Goal: Check status: Check status

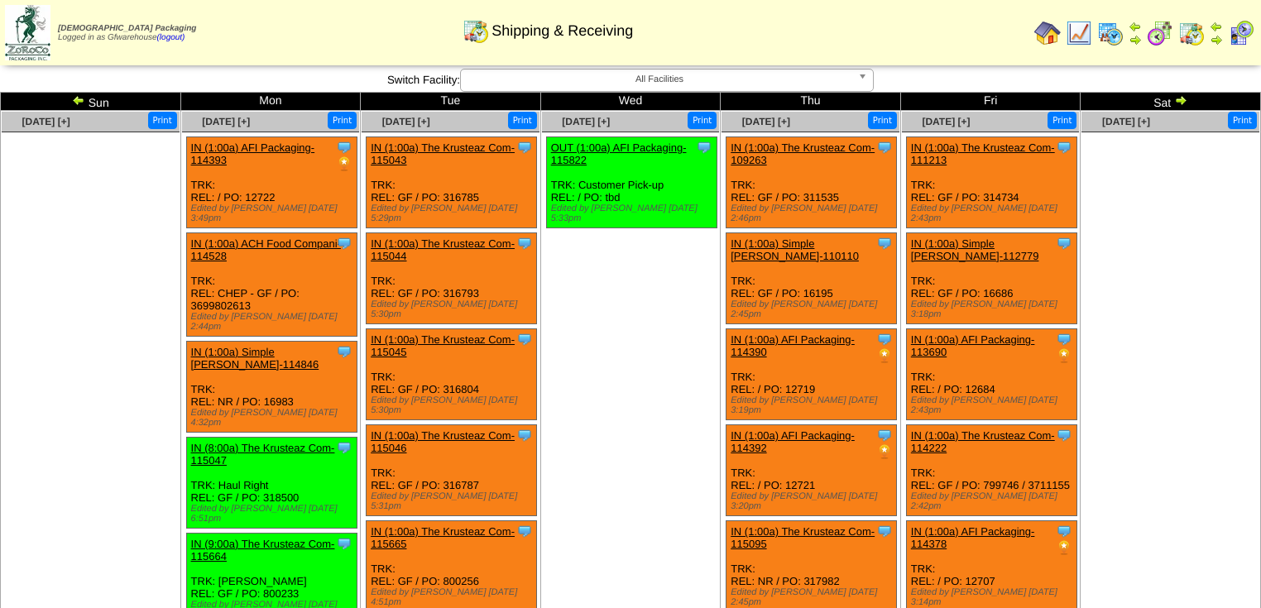
click at [1178, 101] on img at bounding box center [1180, 100] width 13 height 13
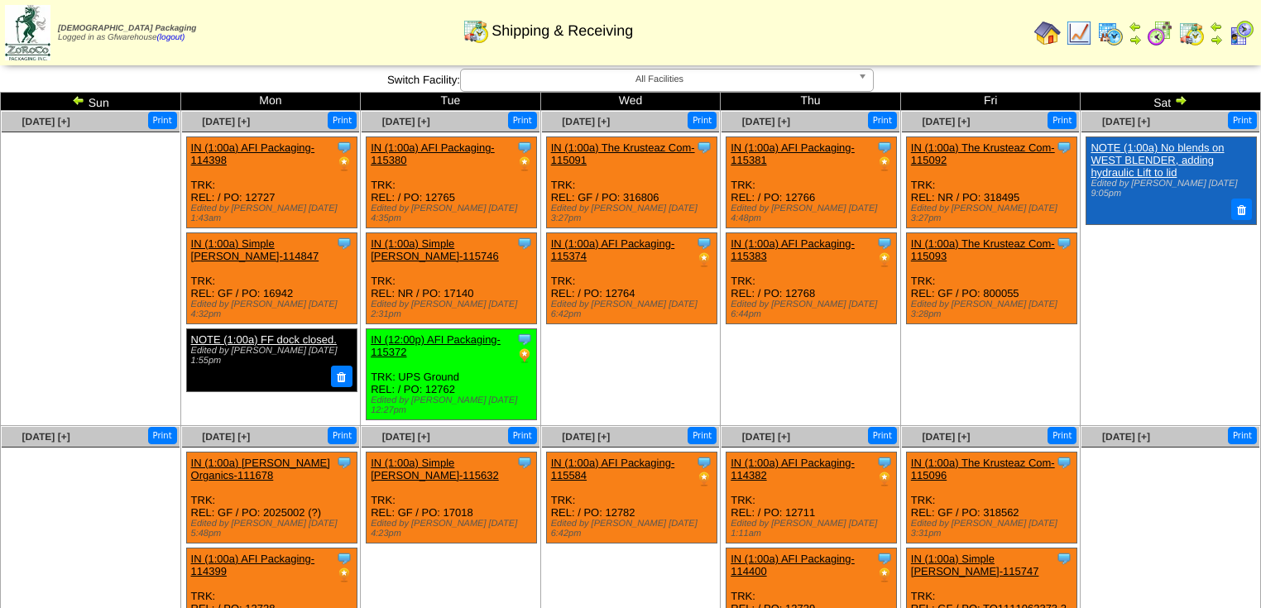
click at [73, 101] on img at bounding box center [78, 100] width 13 height 13
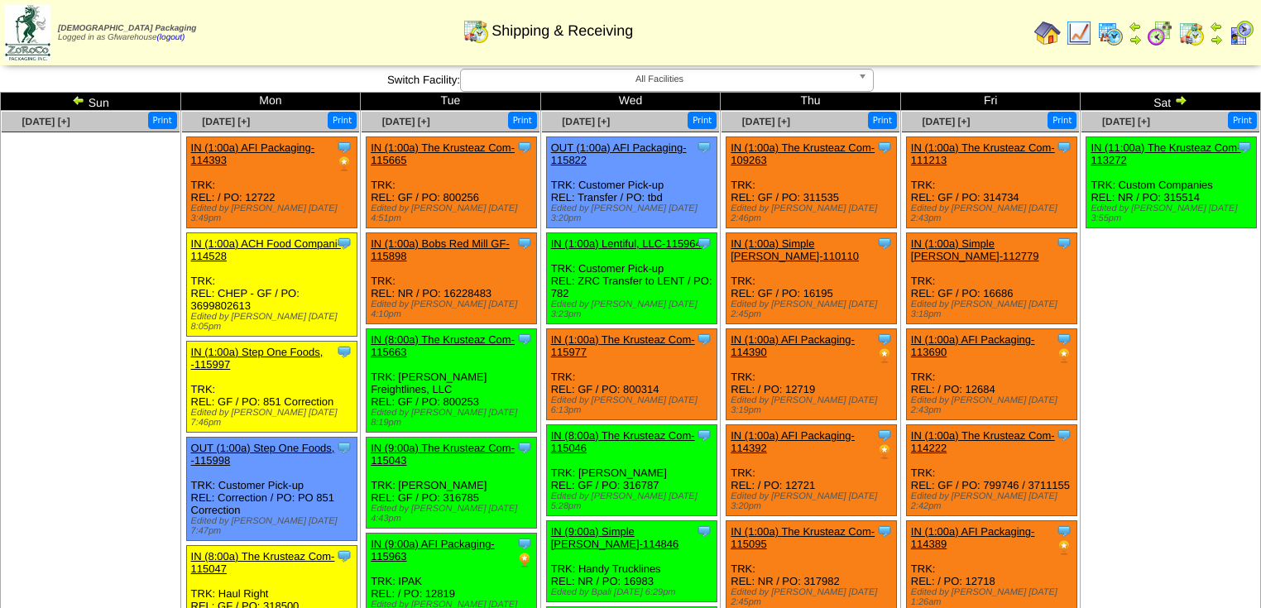
click at [76, 101] on img at bounding box center [78, 100] width 13 height 13
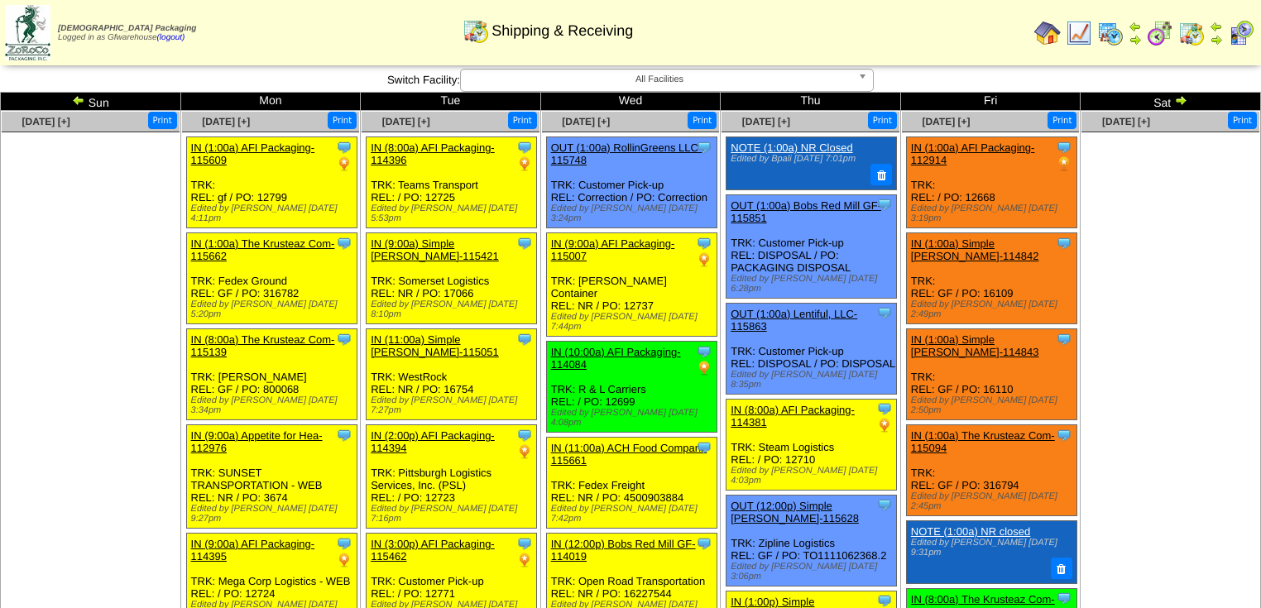
click at [1180, 100] on img at bounding box center [1180, 100] width 13 height 13
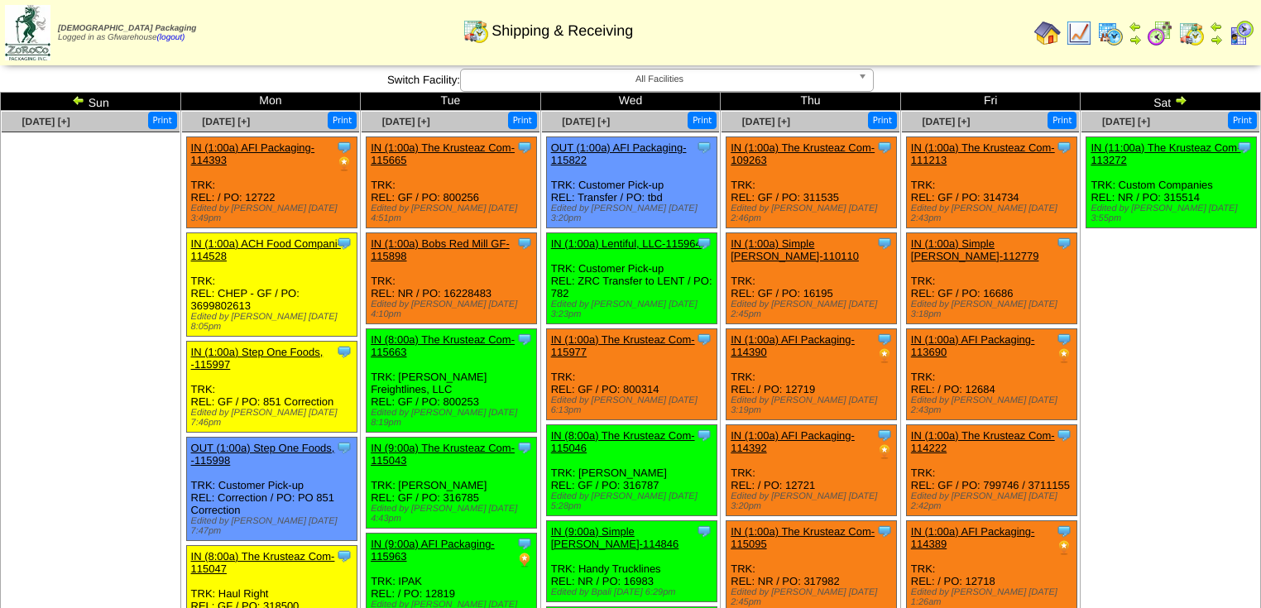
click at [77, 96] on img at bounding box center [78, 100] width 13 height 13
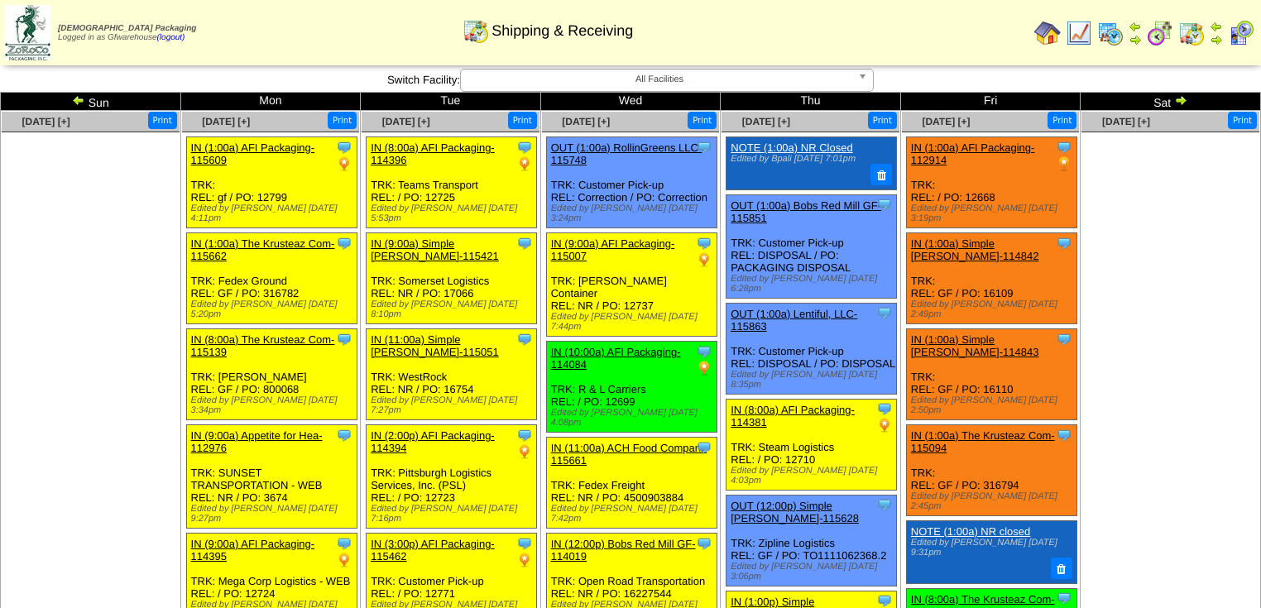
click at [1179, 99] on img at bounding box center [1180, 100] width 13 height 13
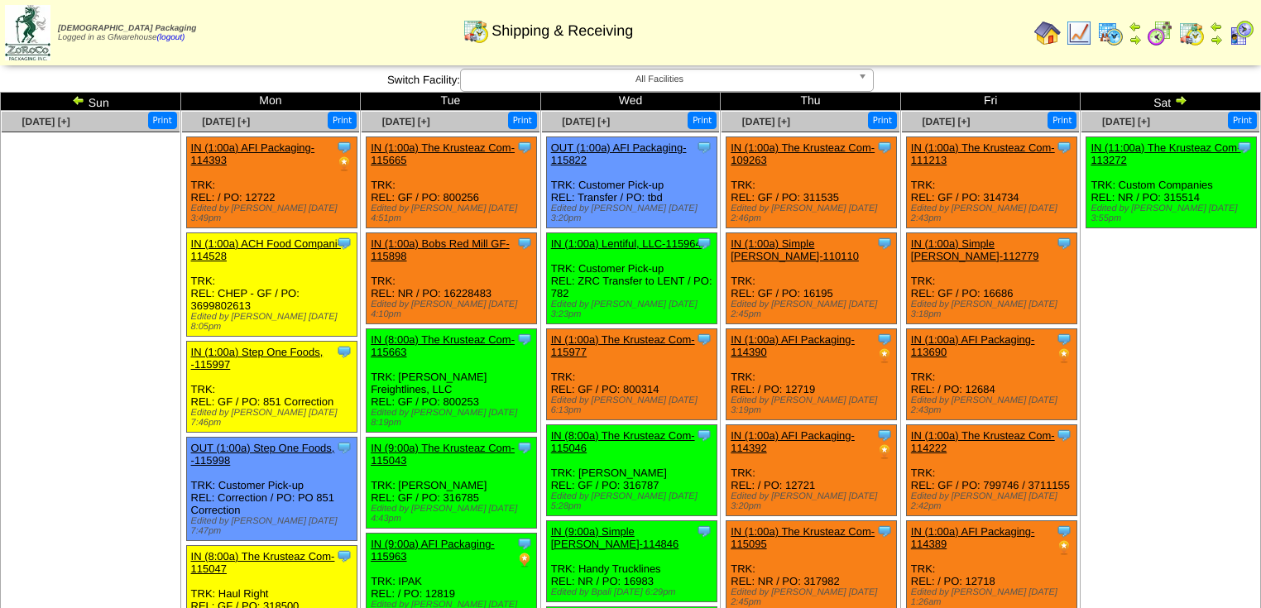
click at [79, 100] on img at bounding box center [78, 100] width 13 height 13
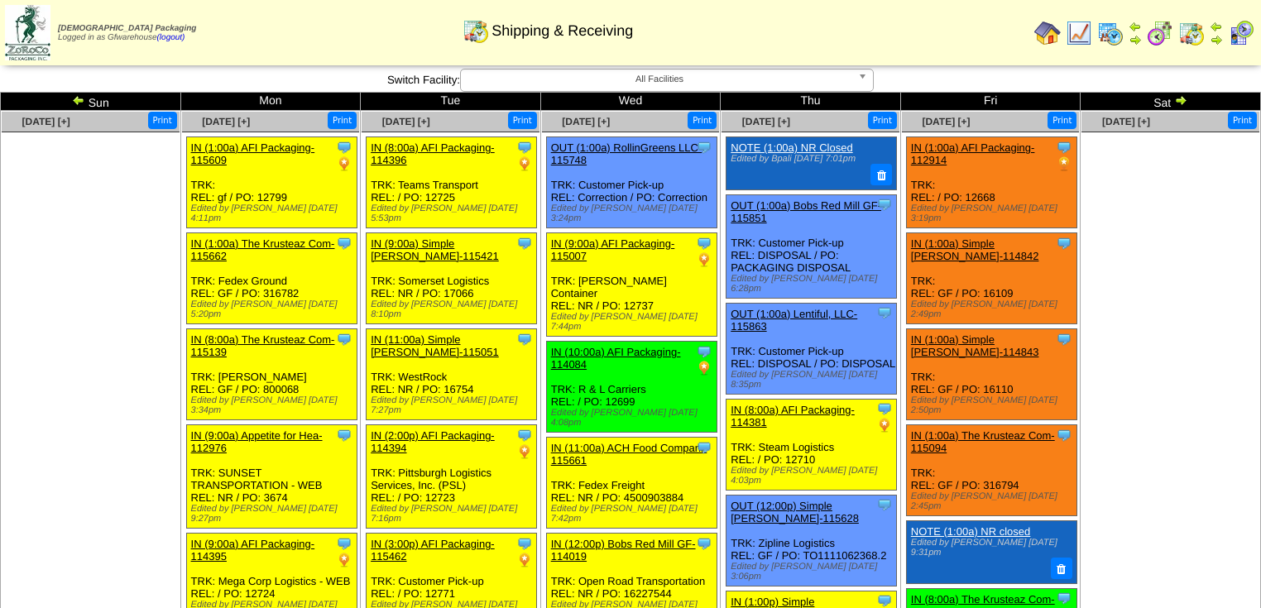
click at [77, 99] on img at bounding box center [78, 100] width 13 height 13
